Goal: Check status: Check status

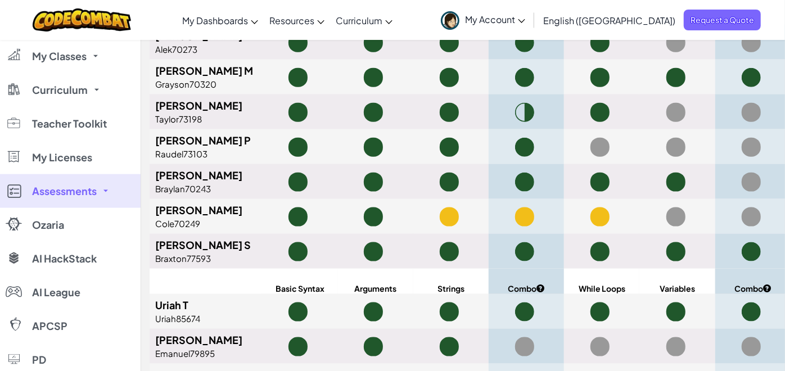
scroll to position [806, 0]
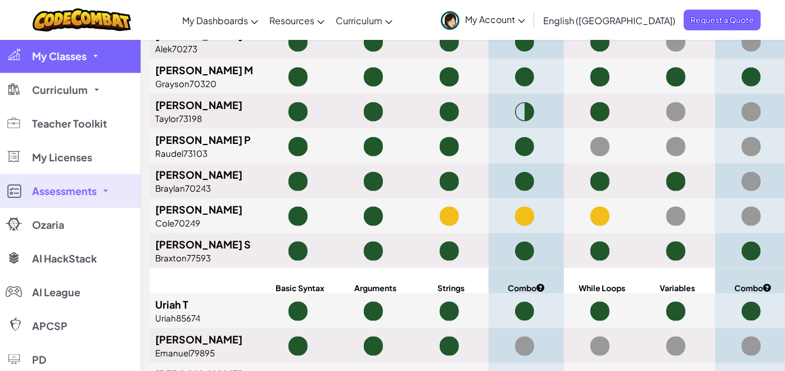
click at [77, 59] on span "My Classes" at bounding box center [59, 56] width 55 height 10
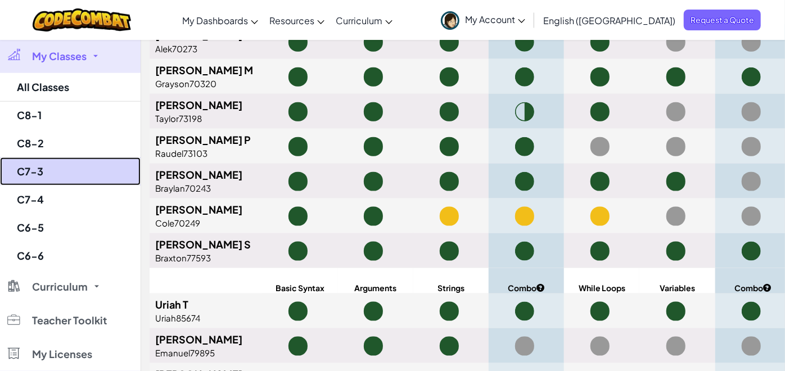
click at [52, 173] on link "C7-3" at bounding box center [70, 172] width 141 height 28
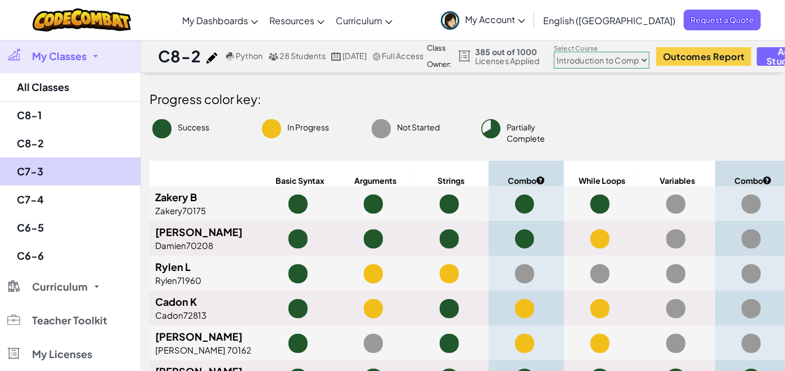
select select "560f1a9f22961295f9427742"
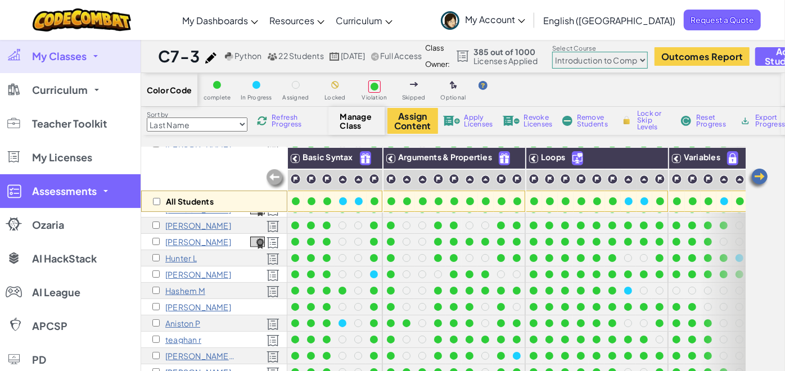
click at [48, 200] on link "Assessments" at bounding box center [70, 191] width 141 height 34
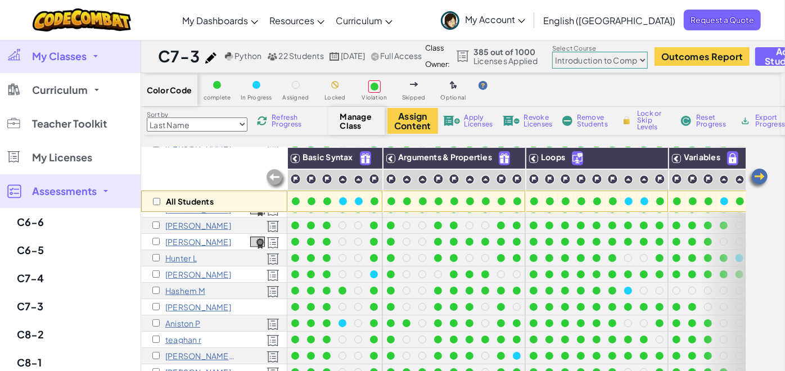
click at [48, 200] on link "Assessments" at bounding box center [70, 191] width 141 height 34
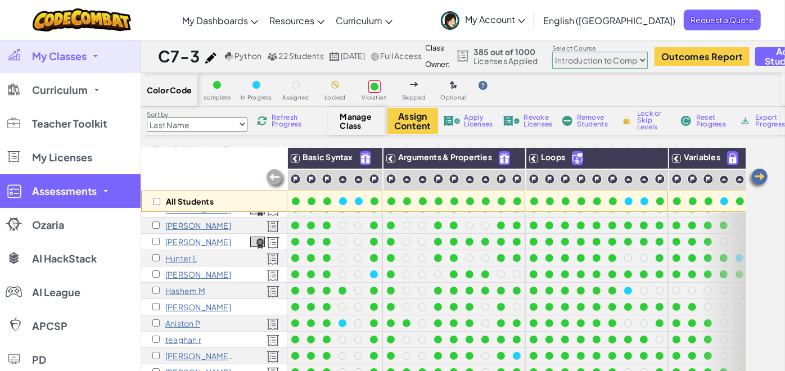
click at [108, 187] on link "Assessments" at bounding box center [70, 191] width 141 height 34
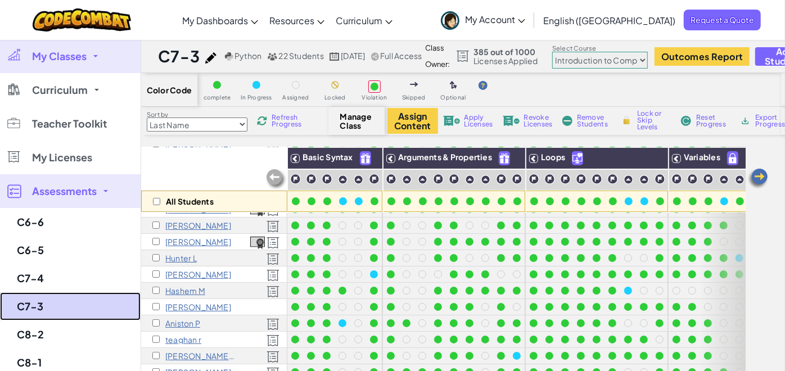
click at [31, 310] on link "C7-3" at bounding box center [70, 307] width 141 height 28
